Goal: Task Accomplishment & Management: Complete application form

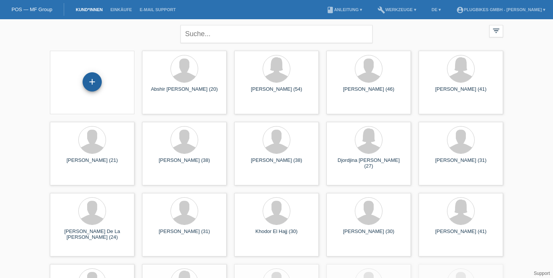
click at [94, 84] on div "+" at bounding box center [92, 81] width 18 height 13
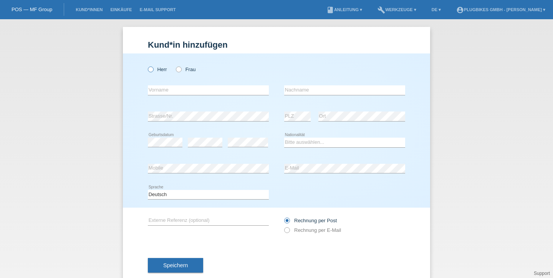
click at [147, 65] on icon at bounding box center [147, 65] width 0 height 0
click at [151, 69] on input "Herr" at bounding box center [150, 68] width 5 height 5
radio input "true"
click at [171, 90] on input "text" at bounding box center [208, 90] width 121 height 10
type input "[PERSON_NAME]"
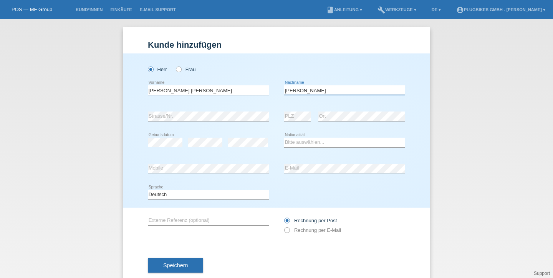
type input "[PERSON_NAME]"
click at [320, 144] on select "Bitte auswählen... Schweiz Deutschland Liechtenstein Österreich ------------ Af…" at bounding box center [344, 141] width 121 height 9
select select "CH"
click at [284, 138] on select "Bitte auswählen... Schweiz Deutschland Liechtenstein Österreich ------------ Af…" at bounding box center [344, 141] width 121 height 9
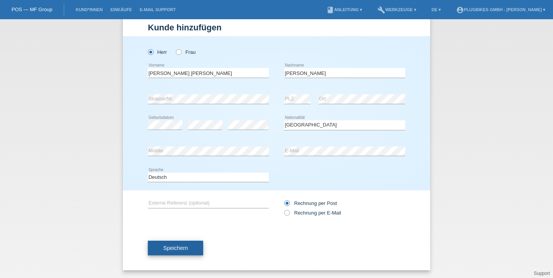
click at [176, 245] on span "Speichern" at bounding box center [175, 248] width 25 height 6
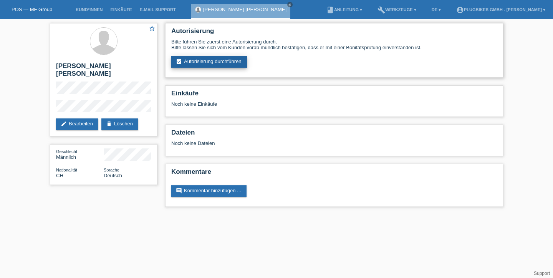
click at [209, 63] on link "assignment_turned_in Autorisierung durchführen" at bounding box center [209, 62] width 76 height 12
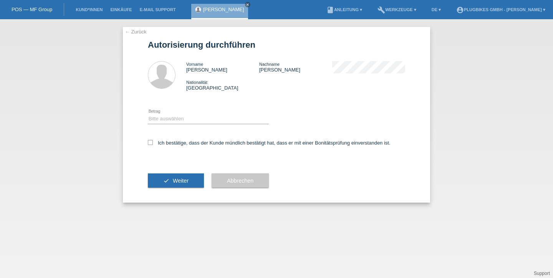
click at [199, 114] on div "Bitte auswählen CHF 1.00 - CHF 499.00 CHF 500.00 - CHF 1'999.00 CHF 2'000.00 - …" at bounding box center [208, 119] width 121 height 26
click at [199, 119] on select "Bitte auswählen CHF 1.00 - CHF 499.00 CHF 500.00 - CHF 1'999.00 CHF 2'000.00 - …" at bounding box center [208, 118] width 121 height 9
select select "3"
click at [148, 115] on select "Bitte auswählen CHF 1.00 - CHF 499.00 CHF 500.00 - CHF 1'999.00 CHF 2'000.00 - …" at bounding box center [208, 118] width 121 height 9
click at [163, 143] on label "Ich bestätige, dass der Kunde mündlich bestätigt hat, dass er mit einer Bonität…" at bounding box center [269, 143] width 243 height 6
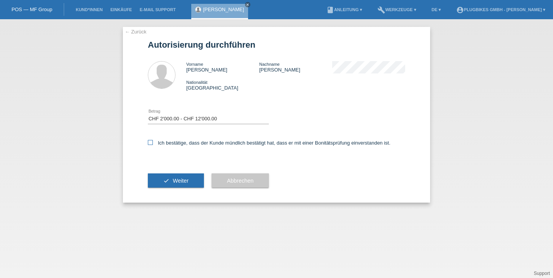
click at [153, 143] on input "Ich bestätige, dass der Kunde mündlich bestätigt hat, dass er mit einer Bonität…" at bounding box center [150, 142] width 5 height 5
checkbox input "true"
click at [179, 182] on span "Weiter" at bounding box center [181, 180] width 16 height 6
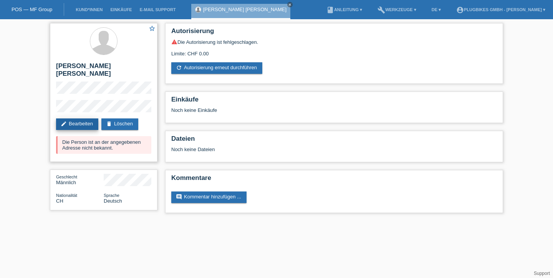
click at [81, 118] on link "edit Bearbeiten" at bounding box center [77, 124] width 42 height 12
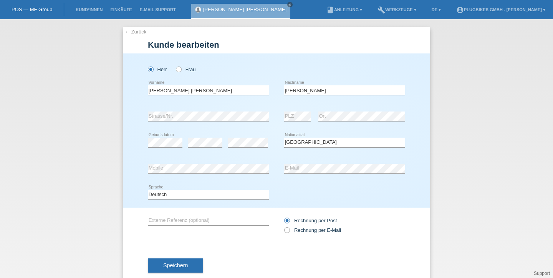
select select "CH"
click at [113, 118] on div "← Zurück [PERSON_NAME] bearbeiten [PERSON_NAME] Frau [PERSON_NAME] [PERSON_NAME…" at bounding box center [276, 148] width 553 height 258
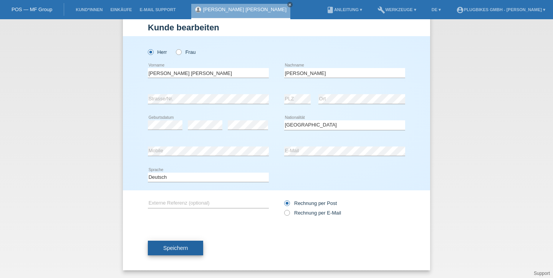
click at [178, 248] on span "Speichern" at bounding box center [175, 248] width 25 height 6
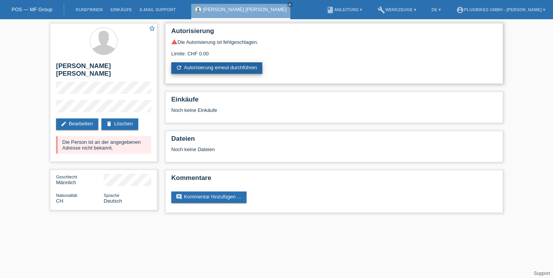
click at [208, 72] on link "refresh Autorisierung erneut durchführen" at bounding box center [216, 68] width 91 height 12
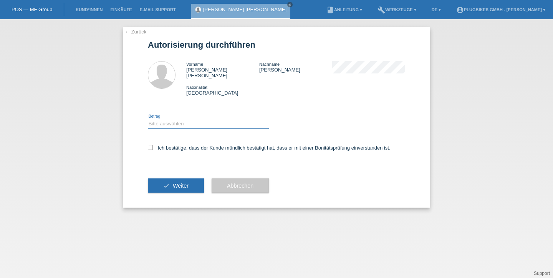
click at [209, 119] on select "Bitte auswählen CHF 1.00 - CHF 499.00 CHF 500.00 - CHF 1'999.00 CHF 2'000.00 - …" at bounding box center [208, 123] width 121 height 9
select select "3"
click at [148, 119] on select "Bitte auswählen CHF 1.00 - CHF 499.00 CHF 500.00 - CHF 1'999.00 CHF 2'000.00 - …" at bounding box center [208, 123] width 121 height 9
click at [189, 145] on label "Ich bestätige, dass der Kunde mündlich bestätigt hat, dass er mit einer Bonität…" at bounding box center [269, 148] width 243 height 6
click at [153, 145] on input "Ich bestätige, dass der Kunde mündlich bestätigt hat, dass er mit einer Bonität…" at bounding box center [150, 147] width 5 height 5
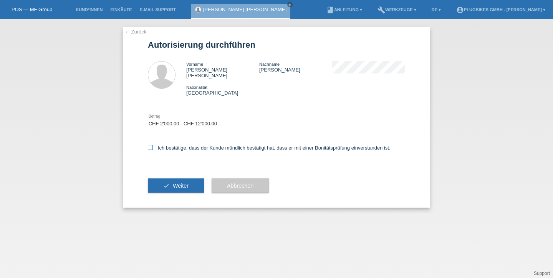
checkbox input "true"
click at [183, 182] on span "Weiter" at bounding box center [181, 185] width 16 height 6
